Goal: Task Accomplishment & Management: Manage account settings

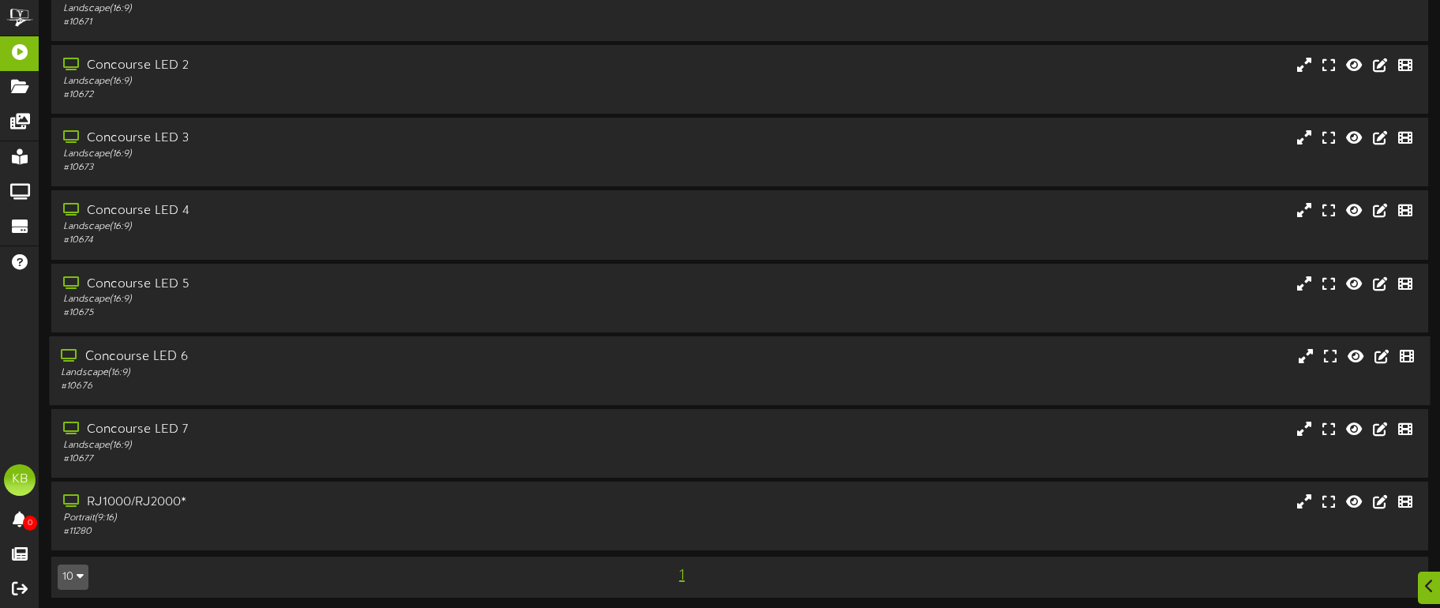
scroll to position [92, 0]
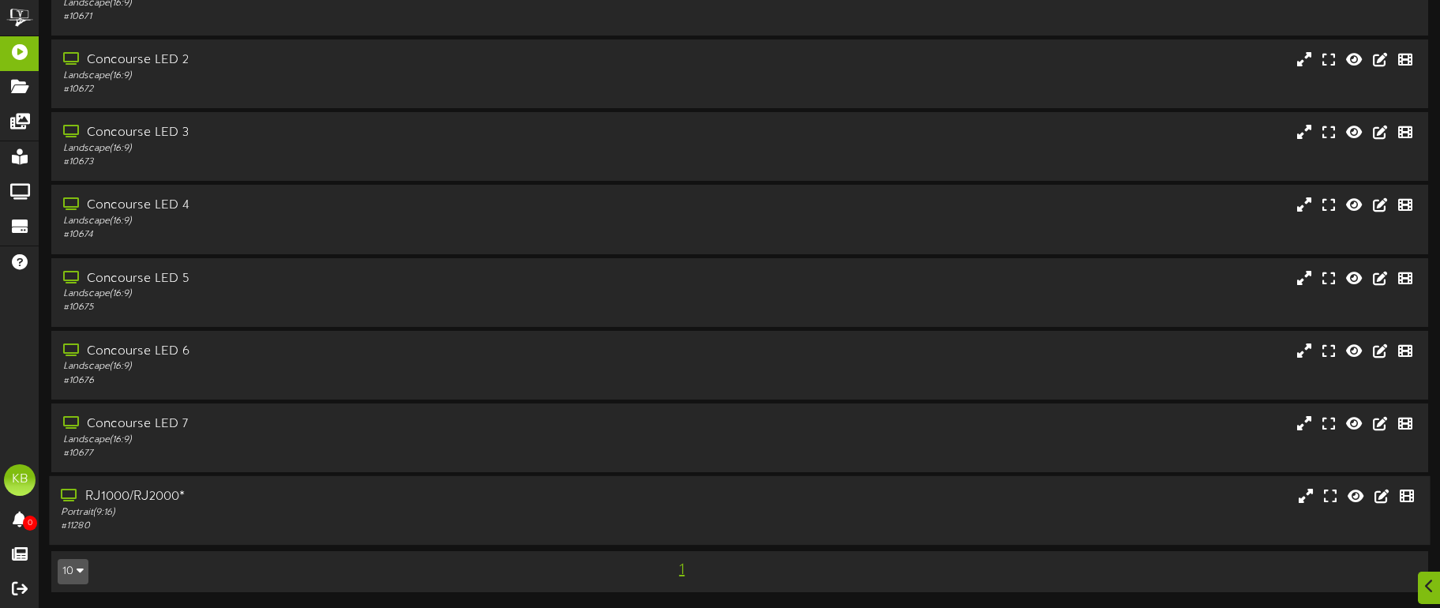
click at [162, 504] on div "RJ1000/RJ2000*" at bounding box center [337, 497] width 552 height 18
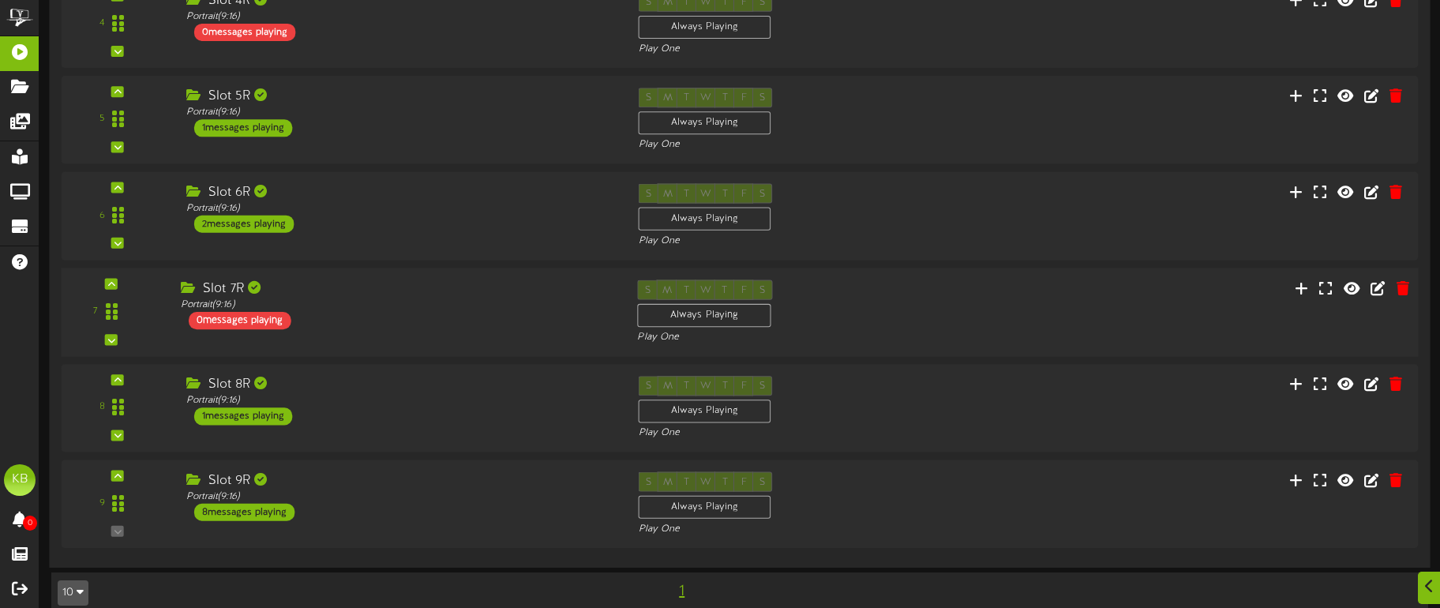
scroll to position [1061, 0]
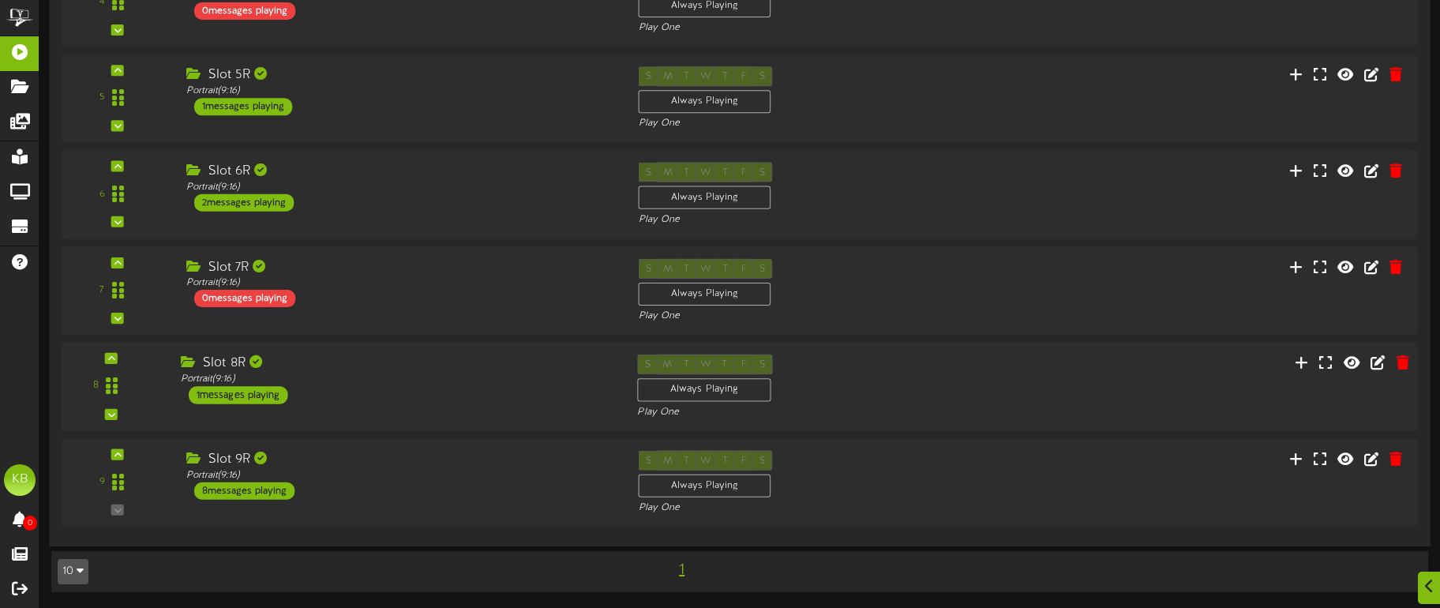
click at [264, 388] on div "1 messages playing" at bounding box center [238, 394] width 99 height 17
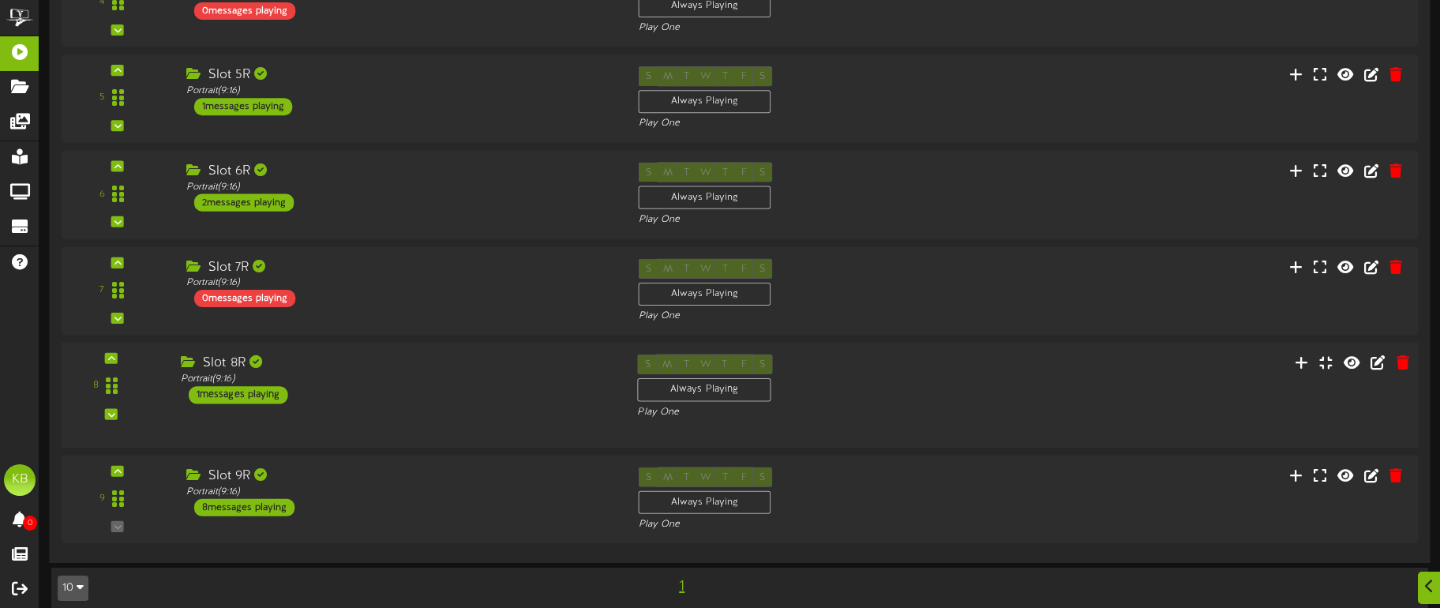
scroll to position [1060, 0]
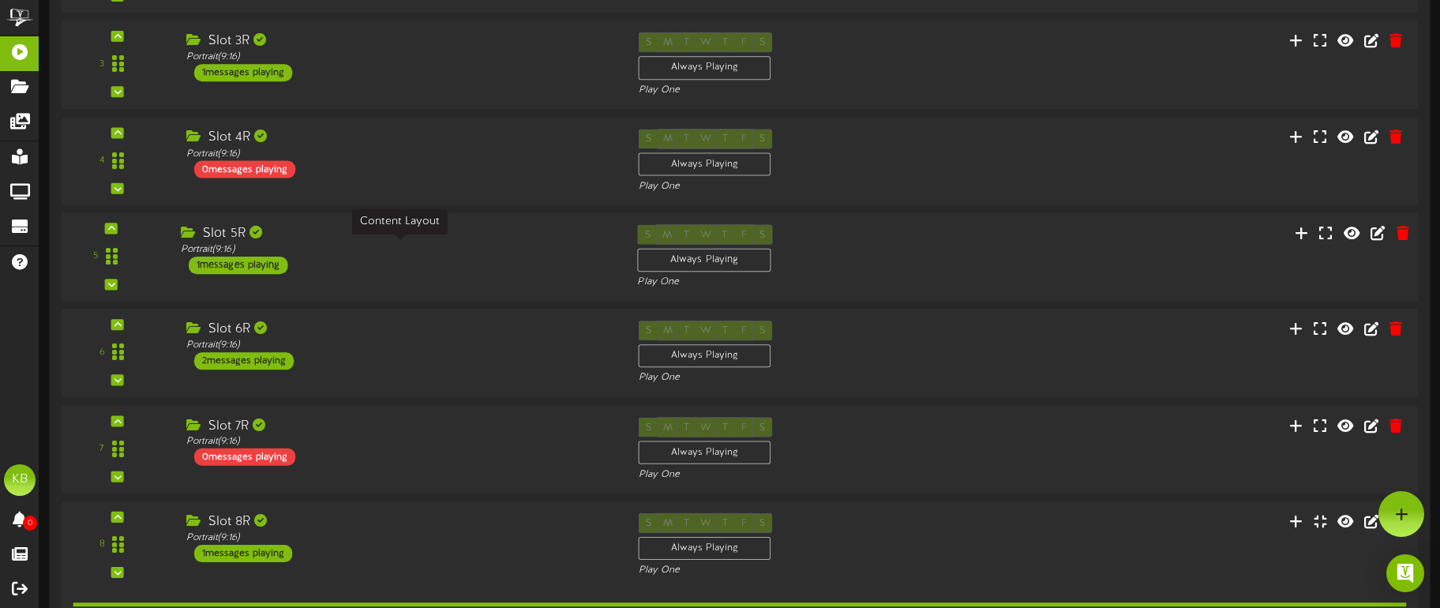
click at [241, 255] on div "Portrait ( 9:16 )" at bounding box center [397, 248] width 433 height 13
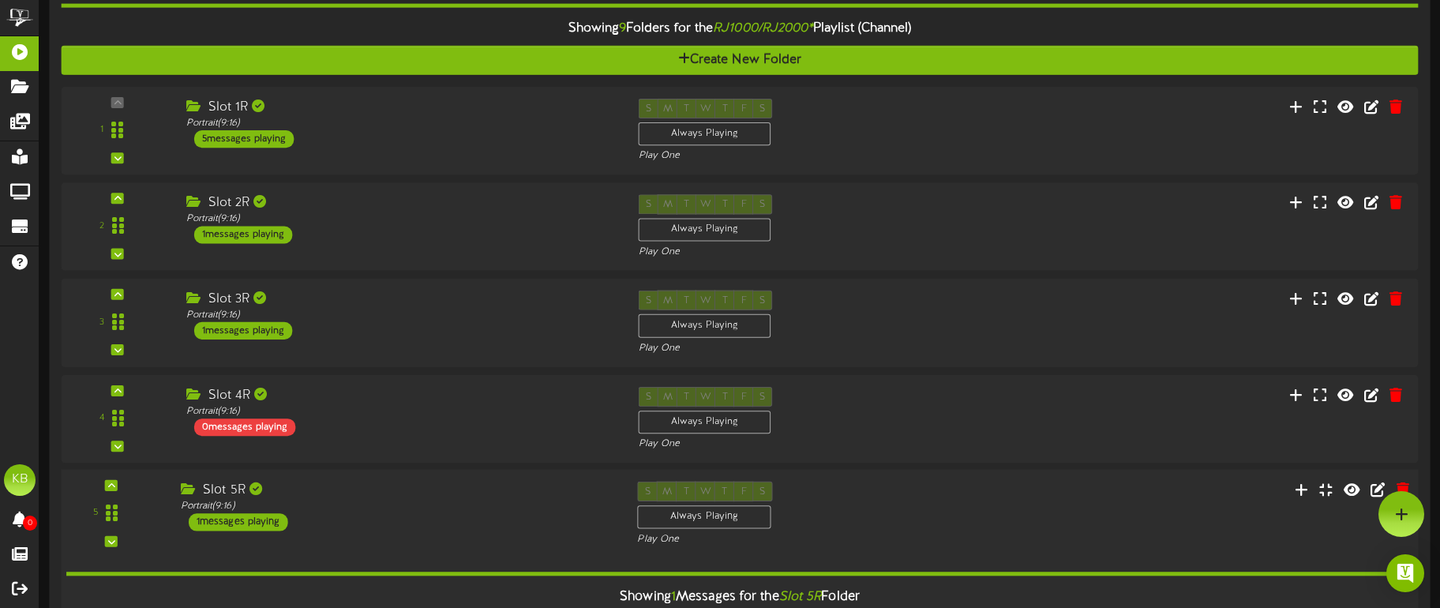
scroll to position [586, 0]
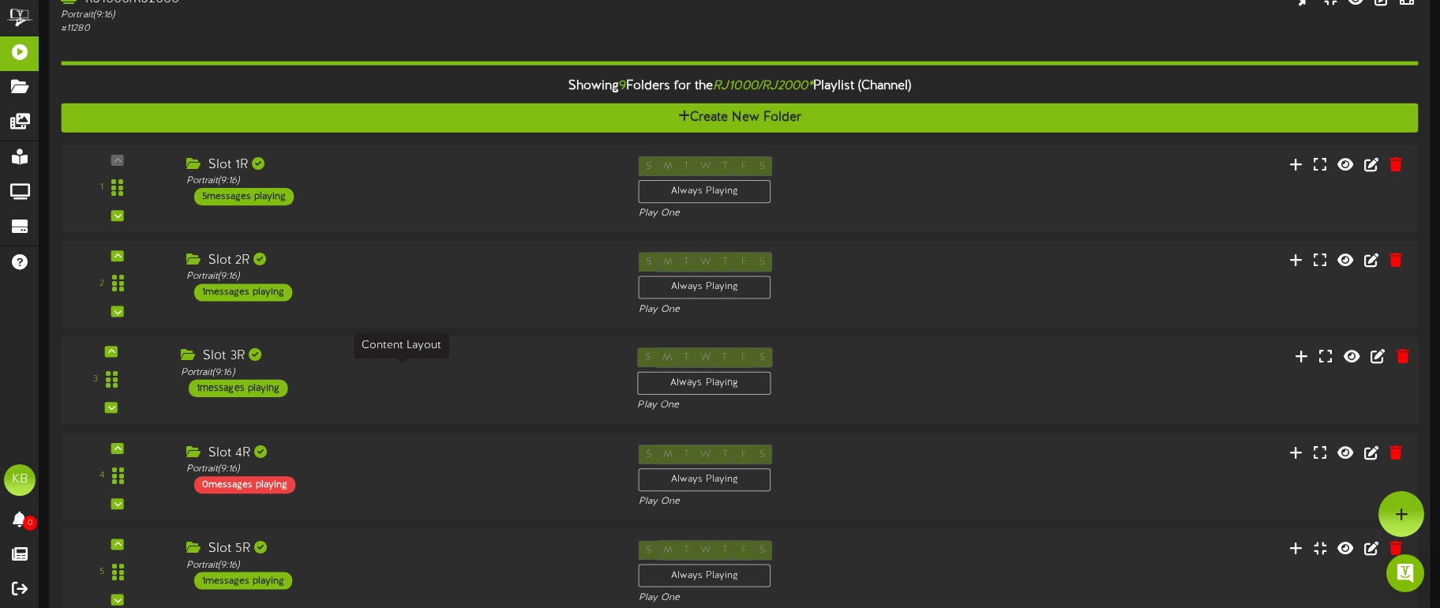
click at [273, 383] on div "1 messages playing" at bounding box center [238, 388] width 99 height 17
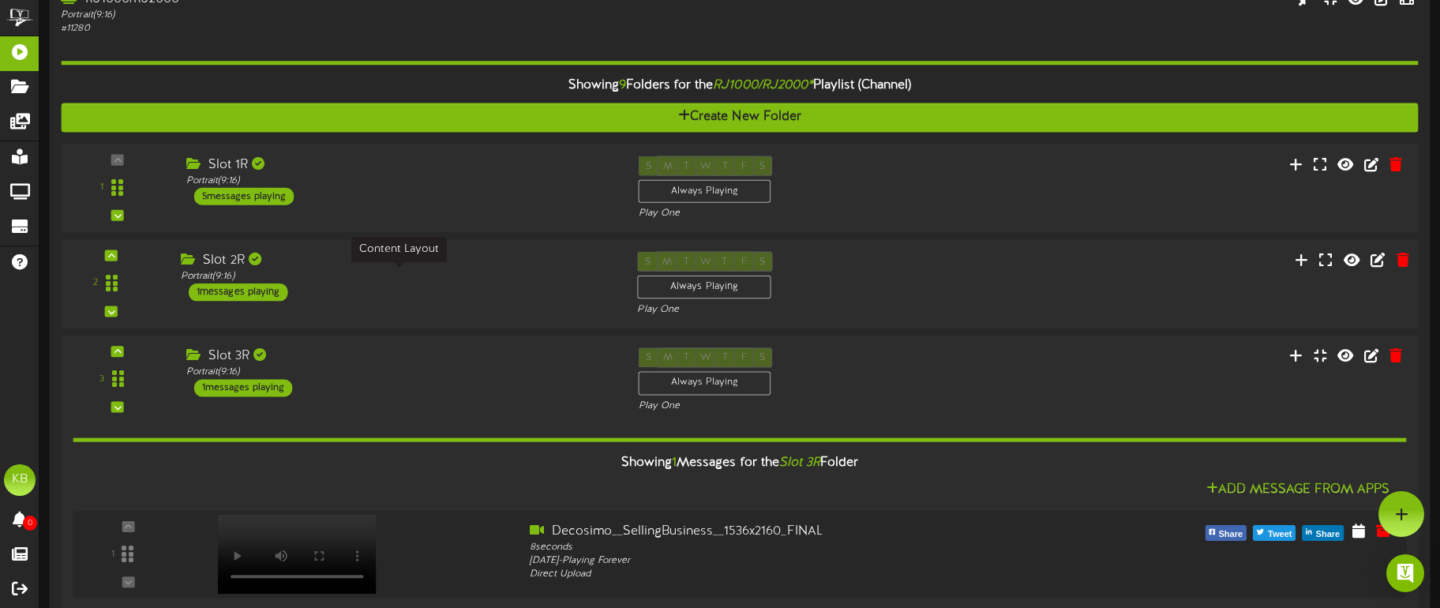
click at [251, 282] on div "Portrait ( 9:16 )" at bounding box center [397, 276] width 433 height 13
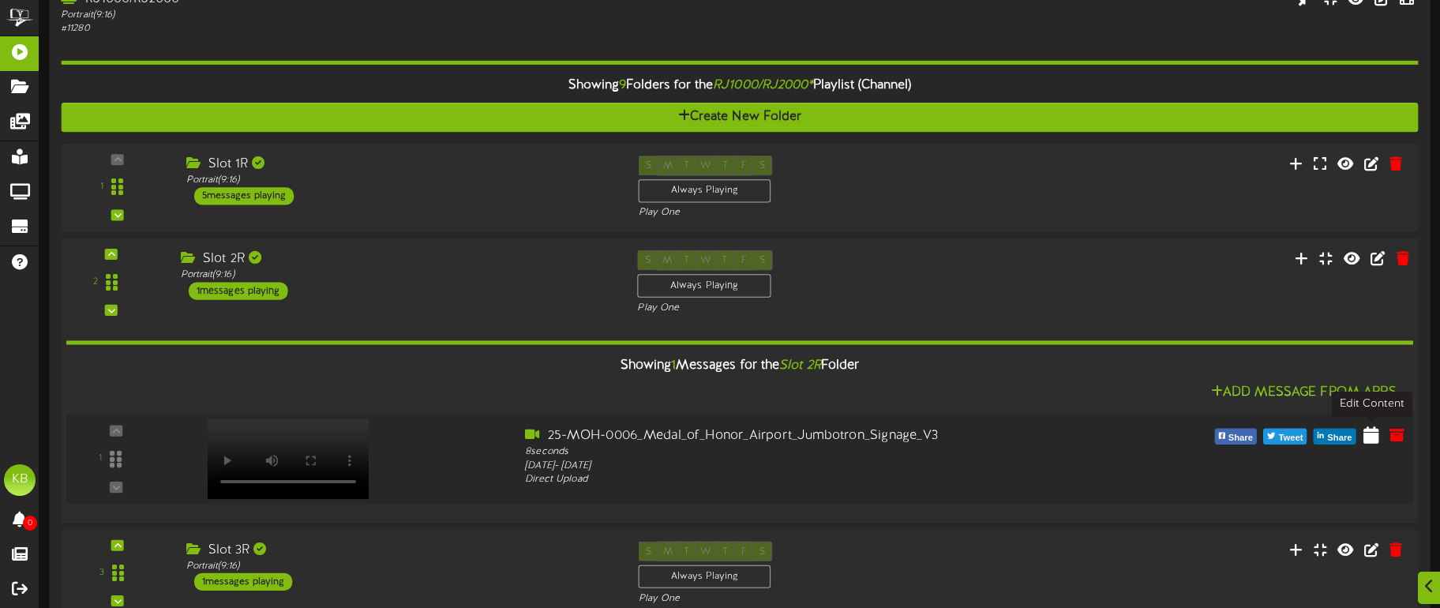
click at [1372, 434] on icon at bounding box center [1371, 433] width 16 height 17
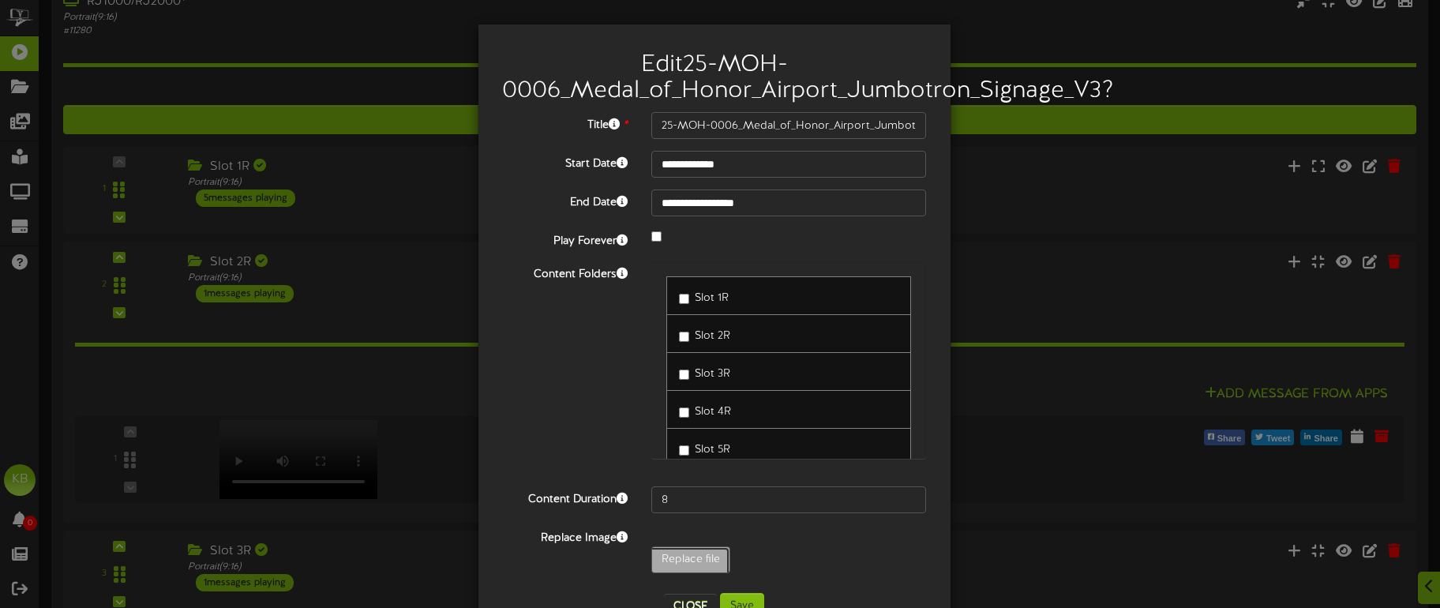
type input "**********"
type input "25-MOH-0008"
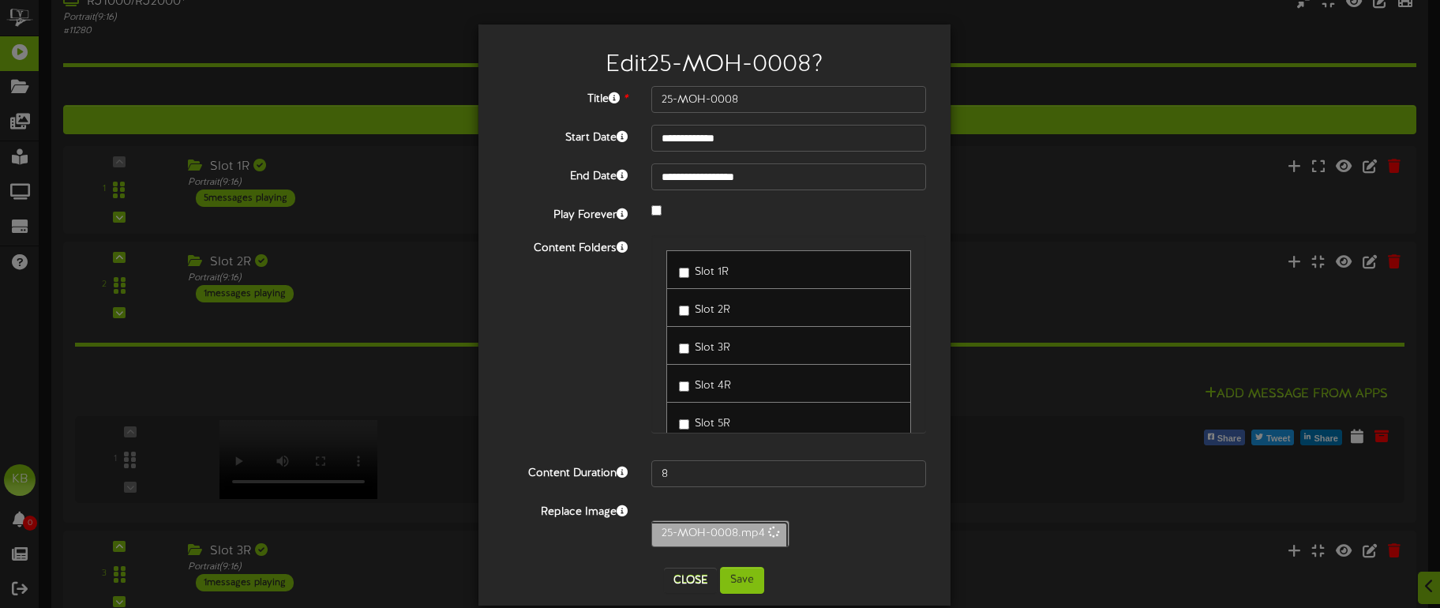
scroll to position [22, 0]
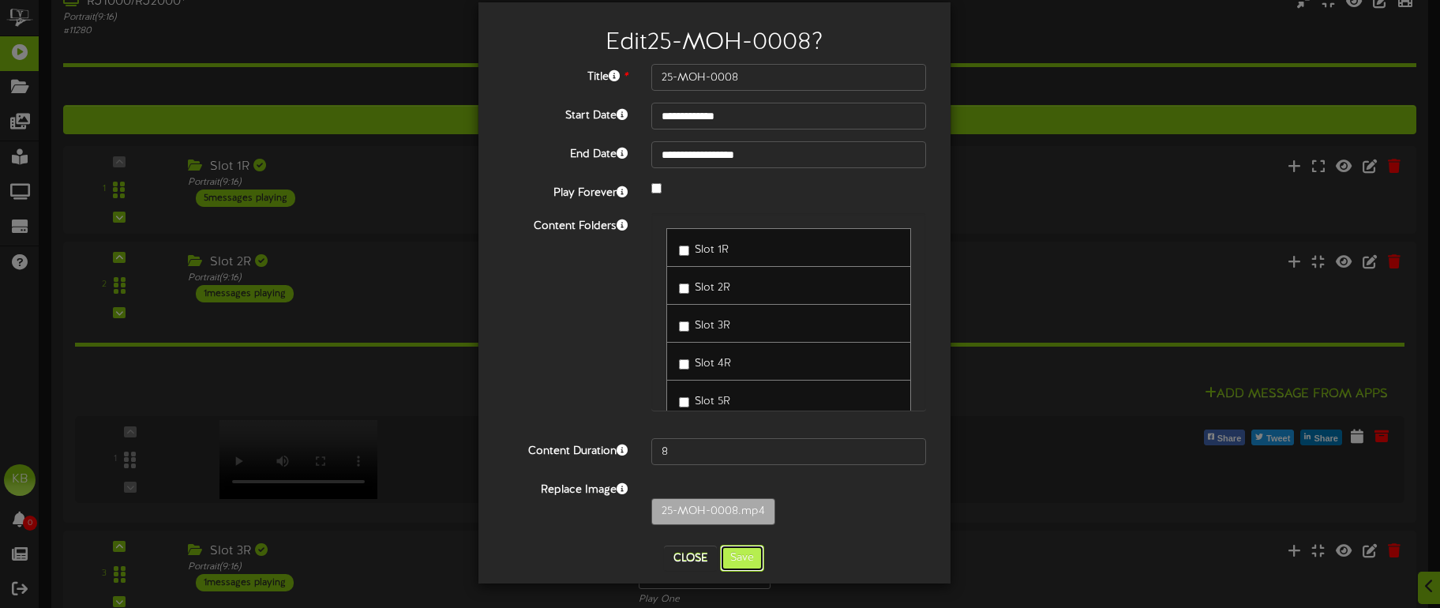
click at [743, 550] on button "Save" at bounding box center [742, 558] width 44 height 27
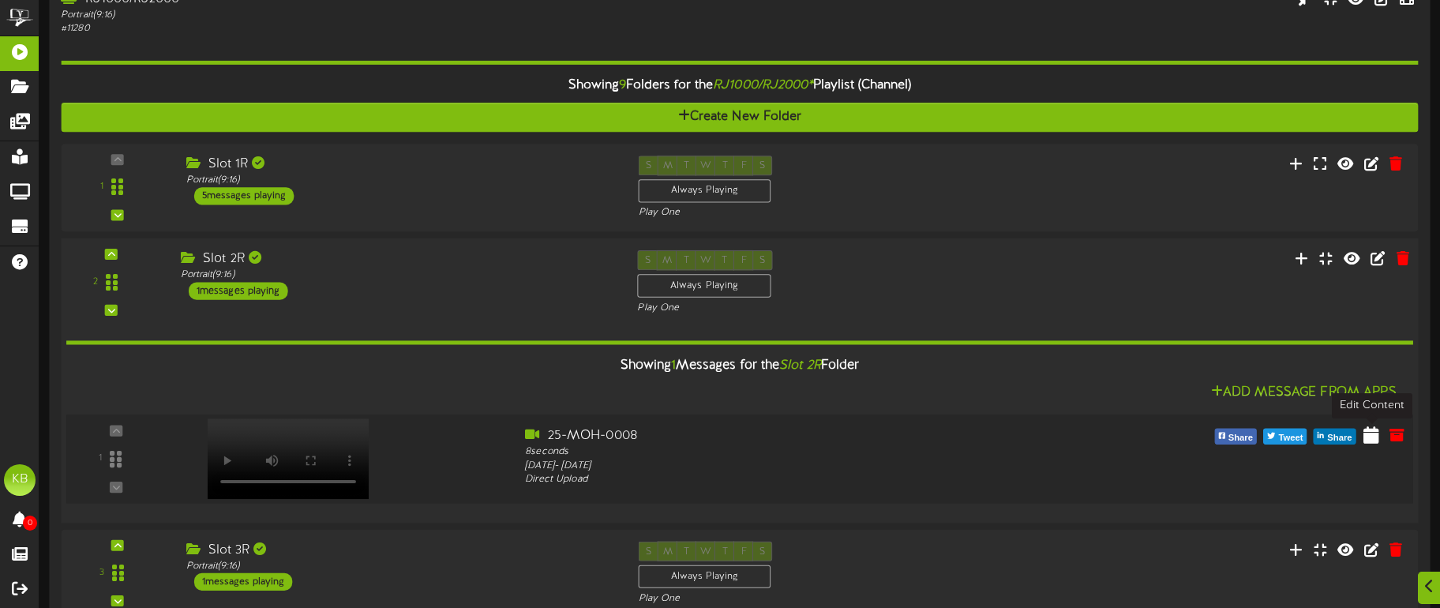
click at [1377, 436] on icon at bounding box center [1371, 433] width 16 height 17
select select "*"
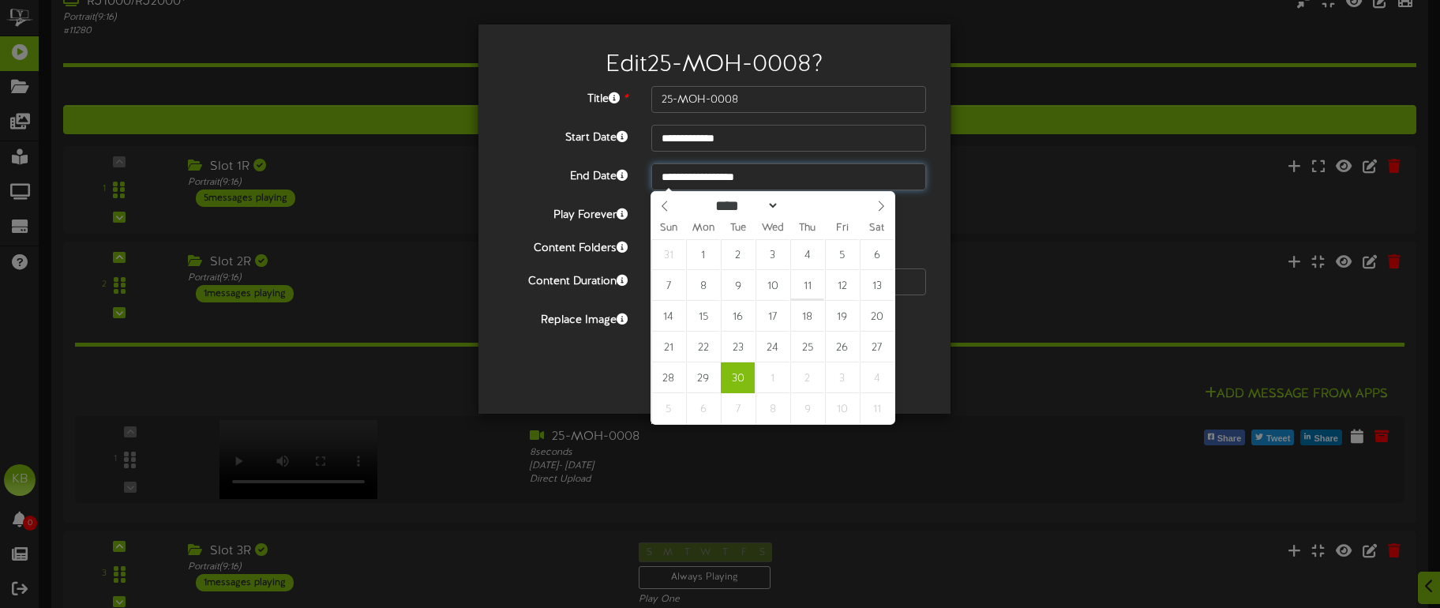
click at [806, 176] on input "**********" at bounding box center [788, 176] width 275 height 27
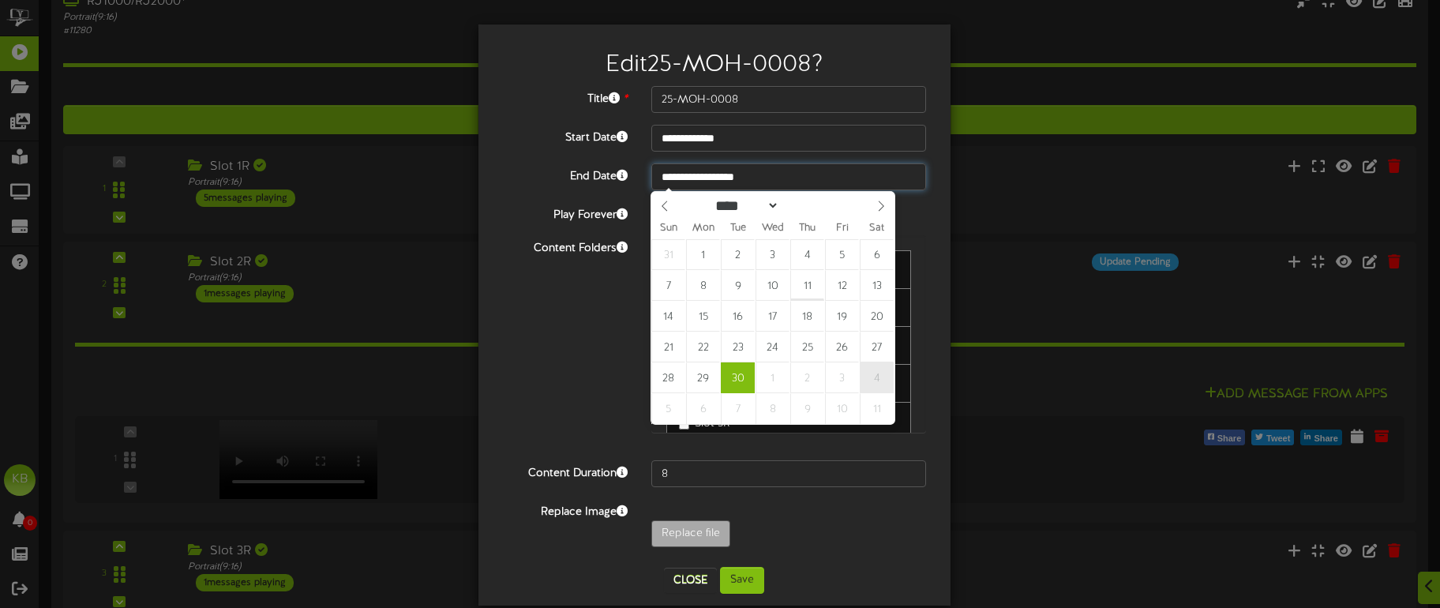
type input "**********"
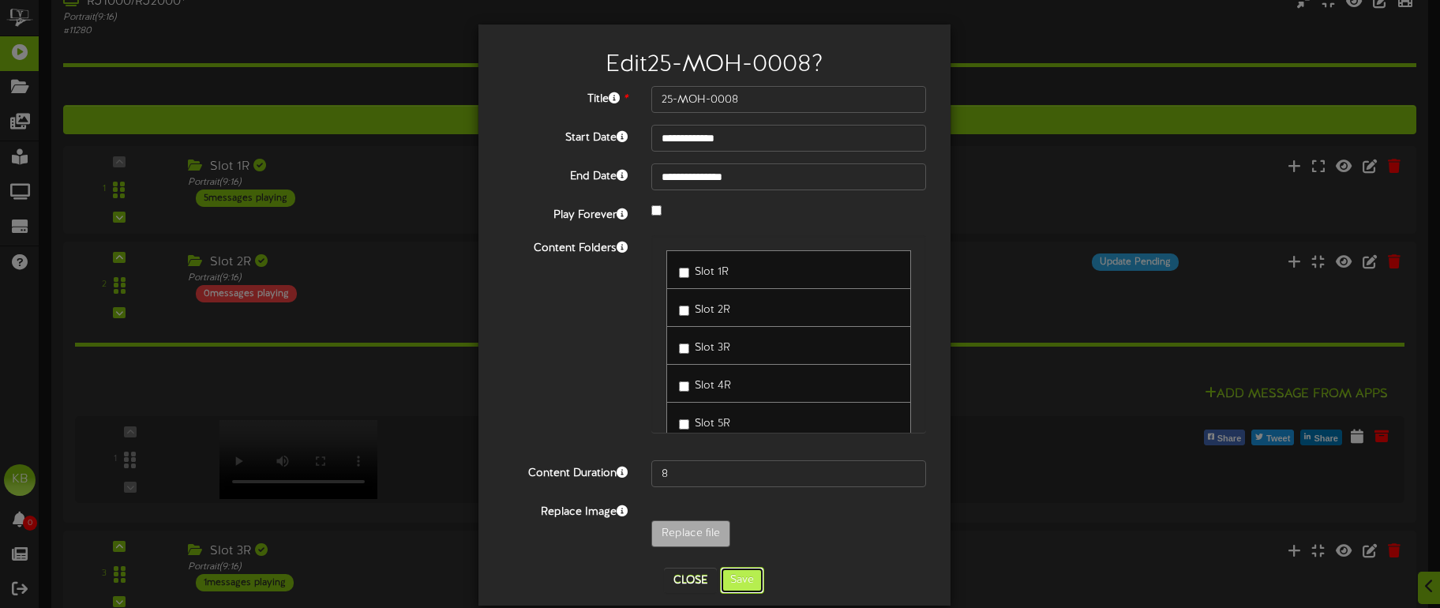
click at [737, 578] on button "Save" at bounding box center [742, 580] width 44 height 27
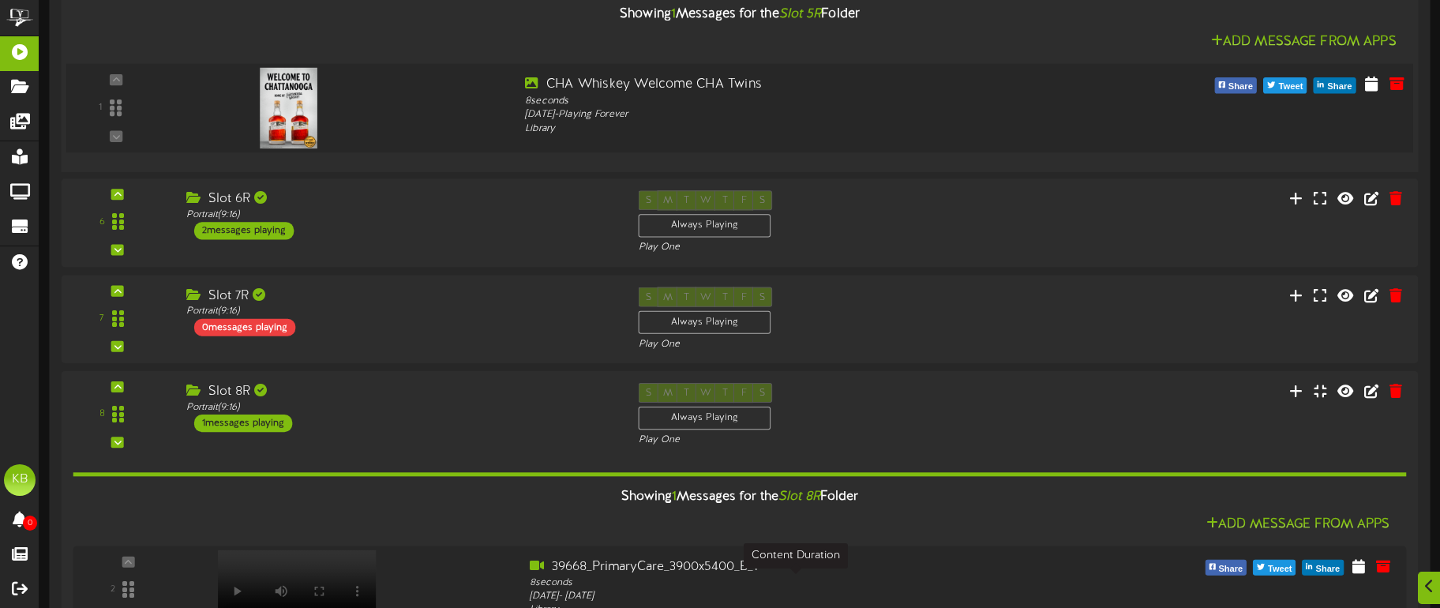
scroll to position [1833, 0]
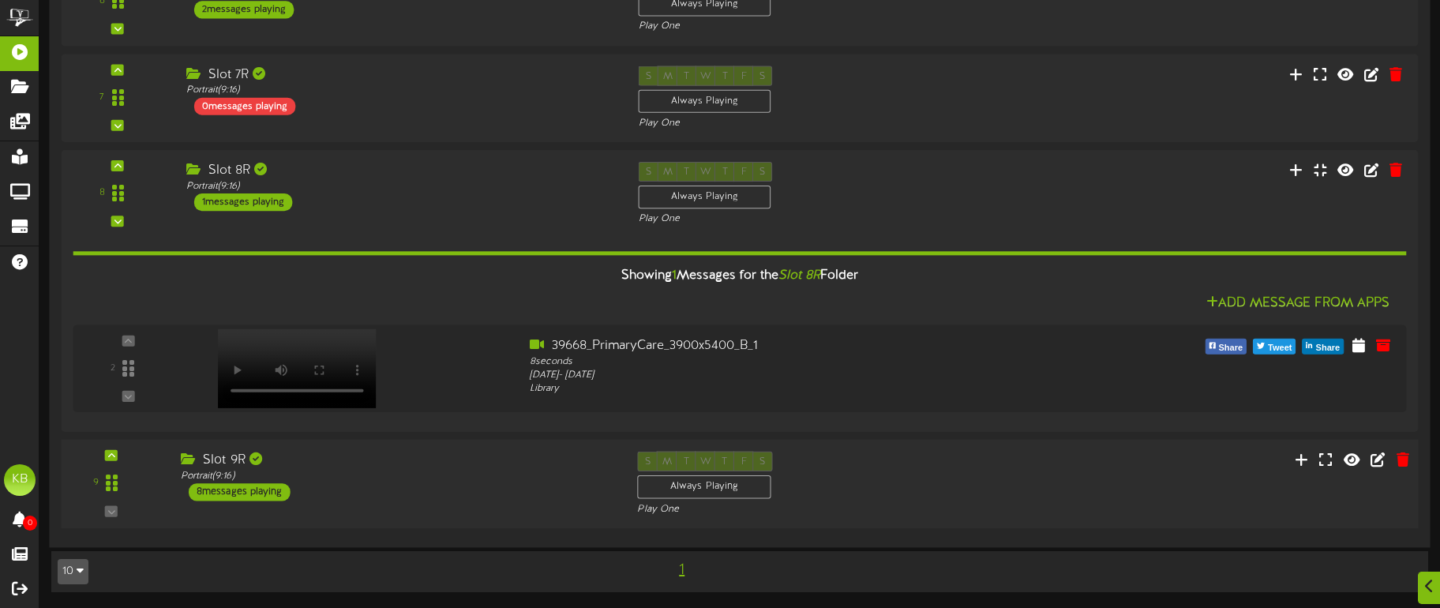
click at [239, 492] on div "8 messages playing" at bounding box center [240, 491] width 102 height 17
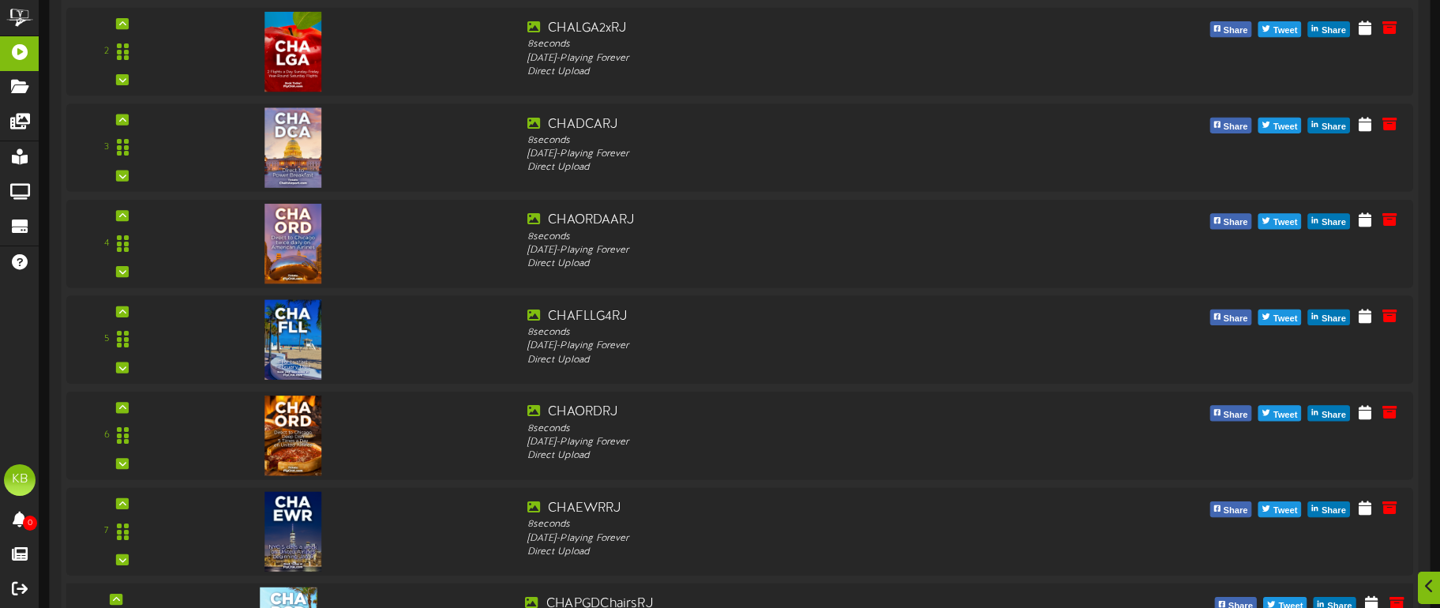
scroll to position [2690, 0]
